Goal: Task Accomplishment & Management: Complete application form

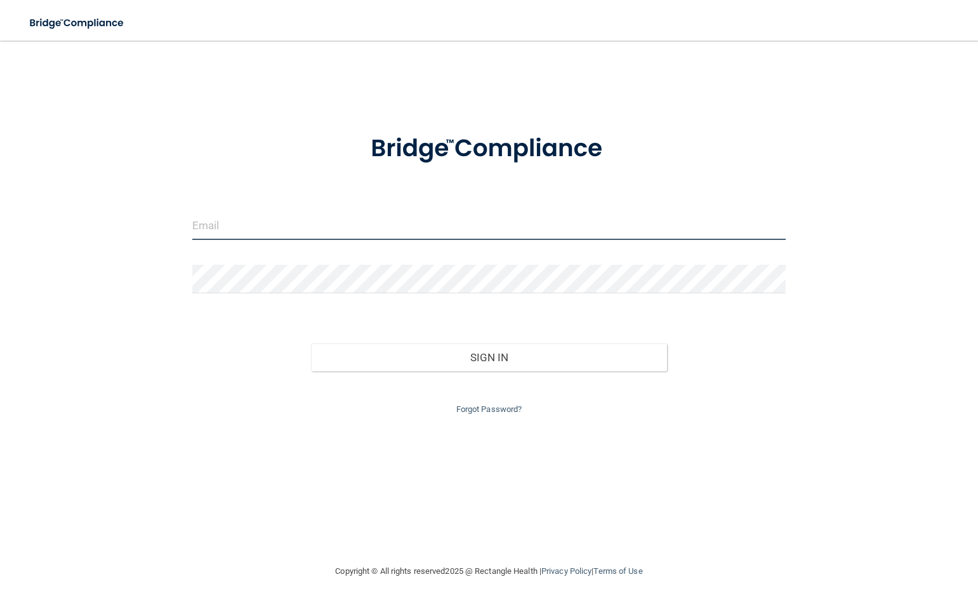
click at [154, 224] on input "email" at bounding box center [488, 225] width 593 height 29
type input "[EMAIL_ADDRESS][DOMAIN_NAME]"
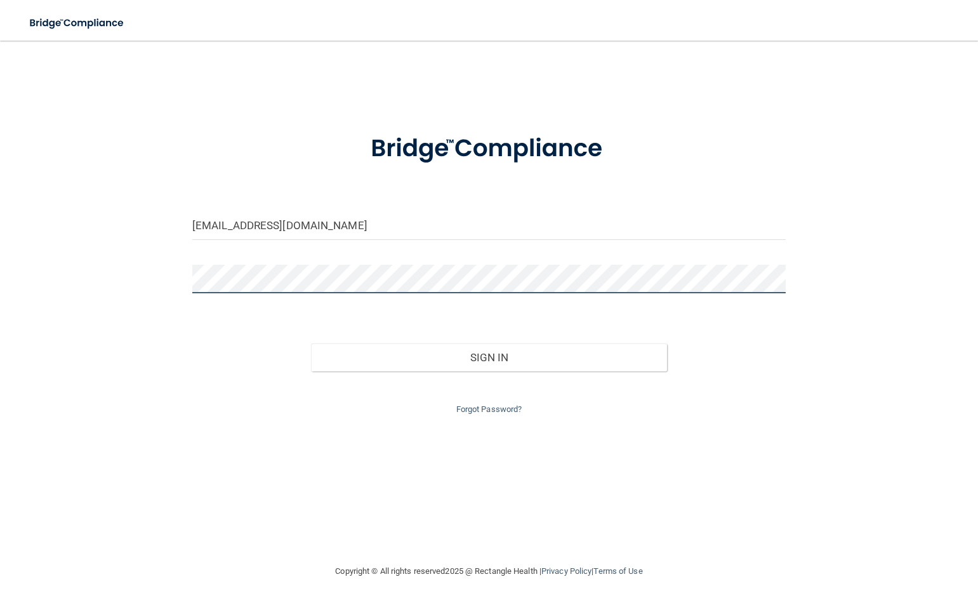
click at [154, 242] on button "Sign In" at bounding box center [489, 357] width 356 height 28
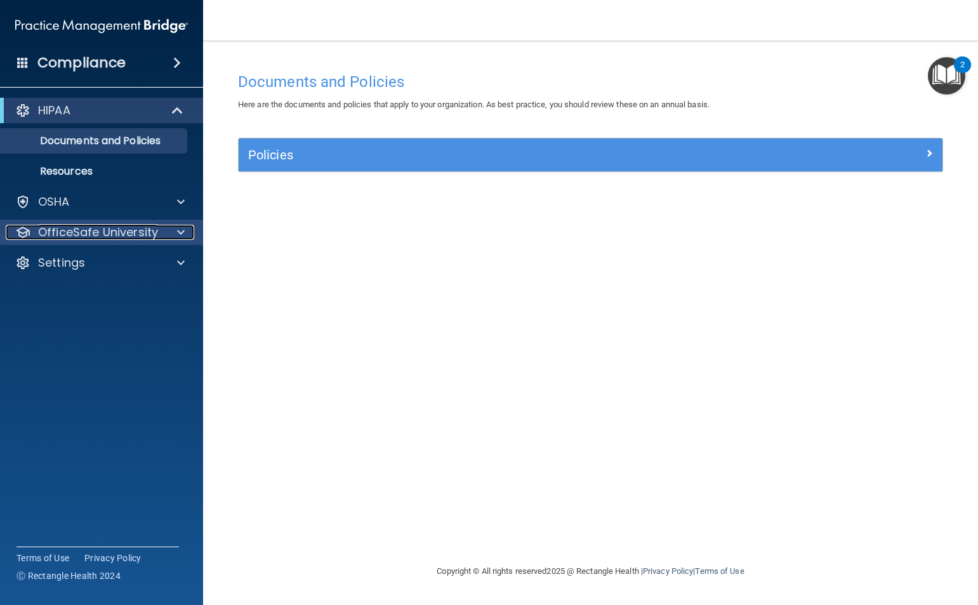
click at [154, 232] on span at bounding box center [181, 232] width 8 height 15
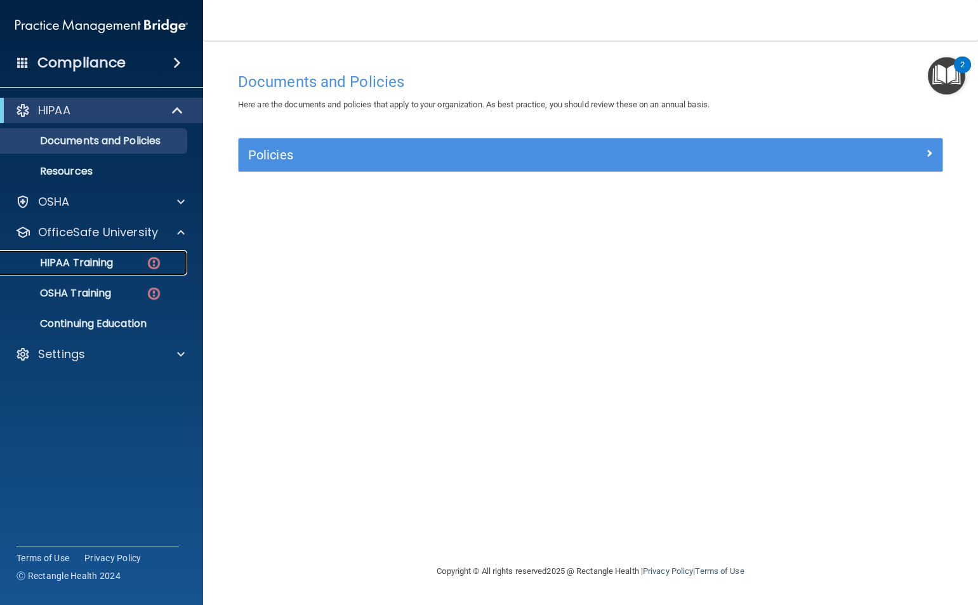
click at [151, 242] on img at bounding box center [154, 263] width 16 height 16
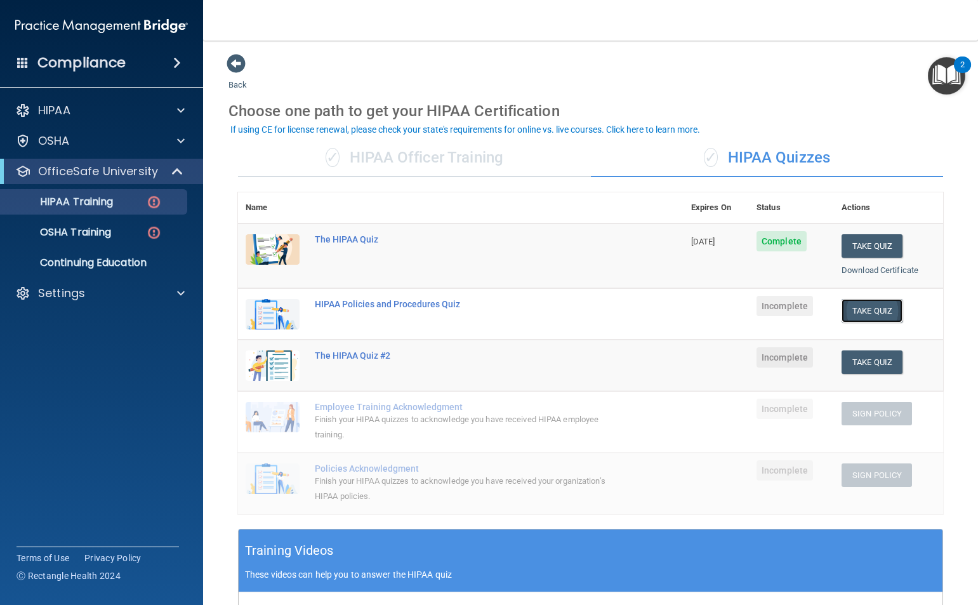
click at [154, 242] on button "Take Quiz" at bounding box center [872, 310] width 61 height 23
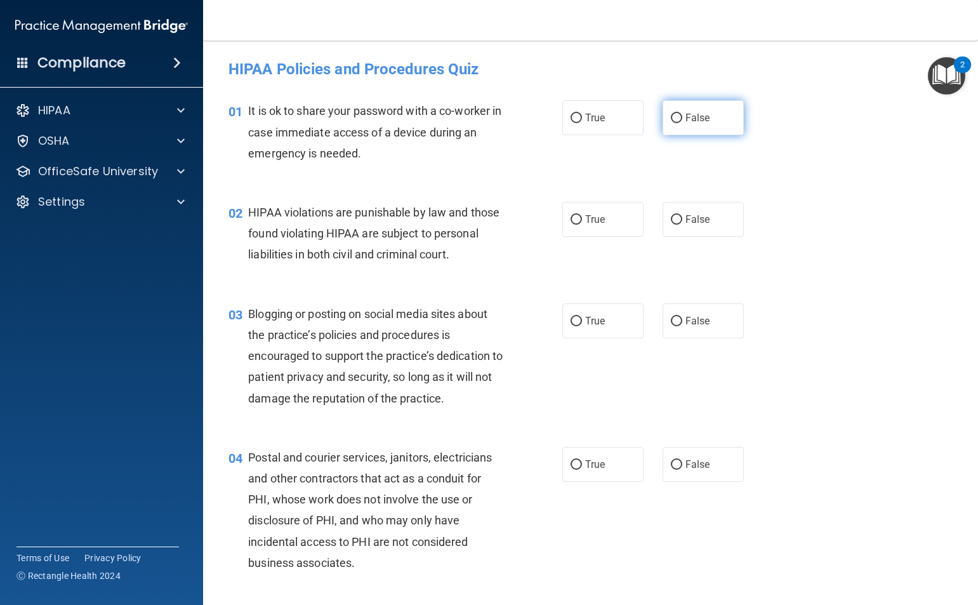
click at [154, 119] on input "False" at bounding box center [676, 119] width 11 height 10
radio input "true"
click at [154, 216] on input "True" at bounding box center [576, 220] width 11 height 10
radio input "true"
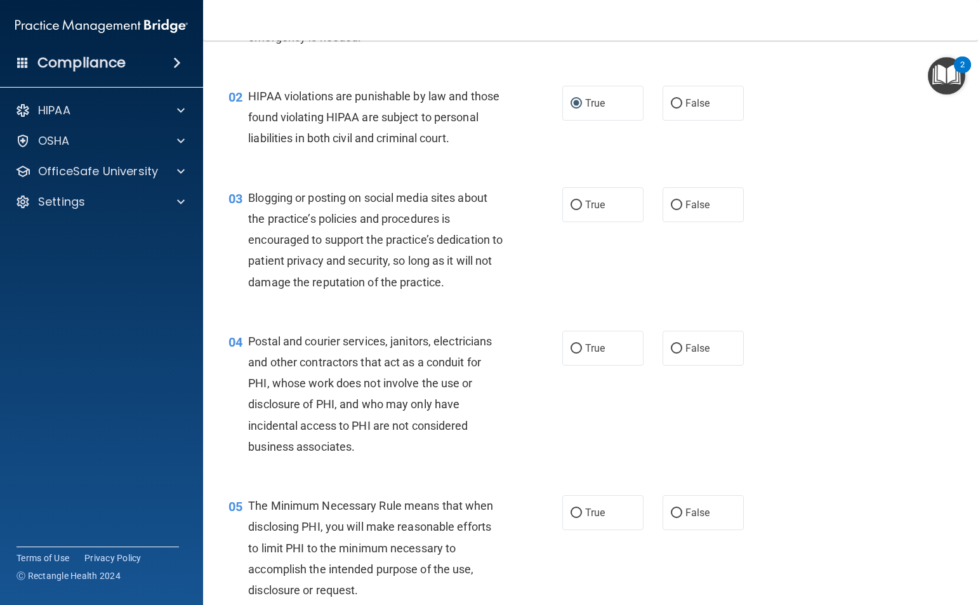
scroll to position [127, 0]
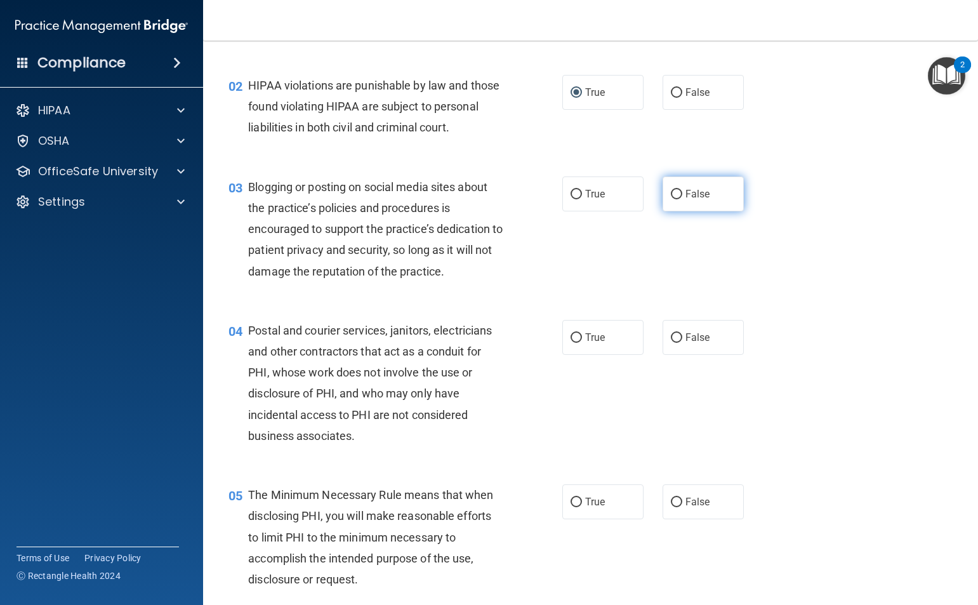
click at [154, 211] on label "False" at bounding box center [703, 193] width 81 height 35
click at [154, 199] on input "False" at bounding box center [676, 195] width 11 height 10
radio input "true"
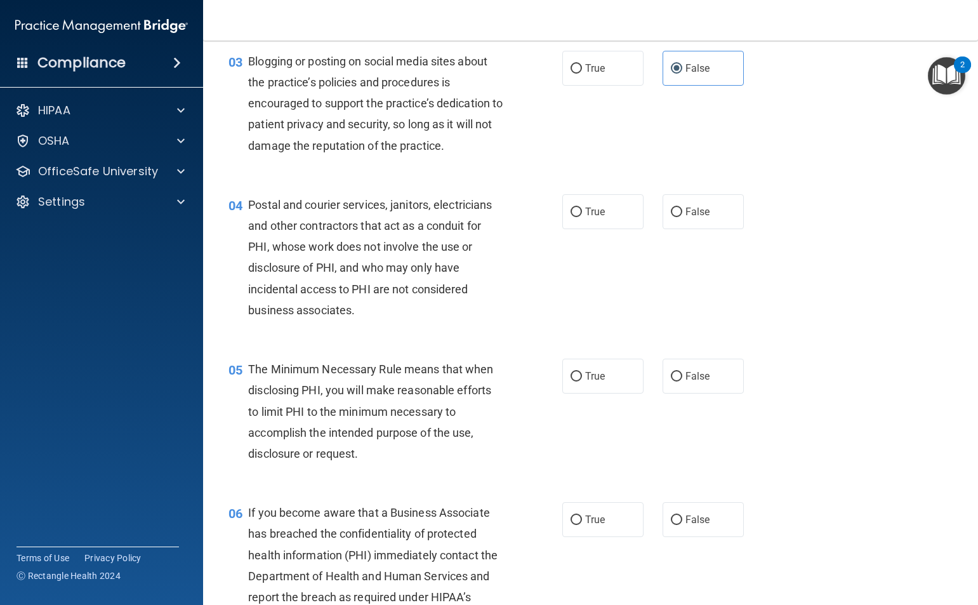
scroll to position [254, 0]
